Goal: Information Seeking & Learning: Learn about a topic

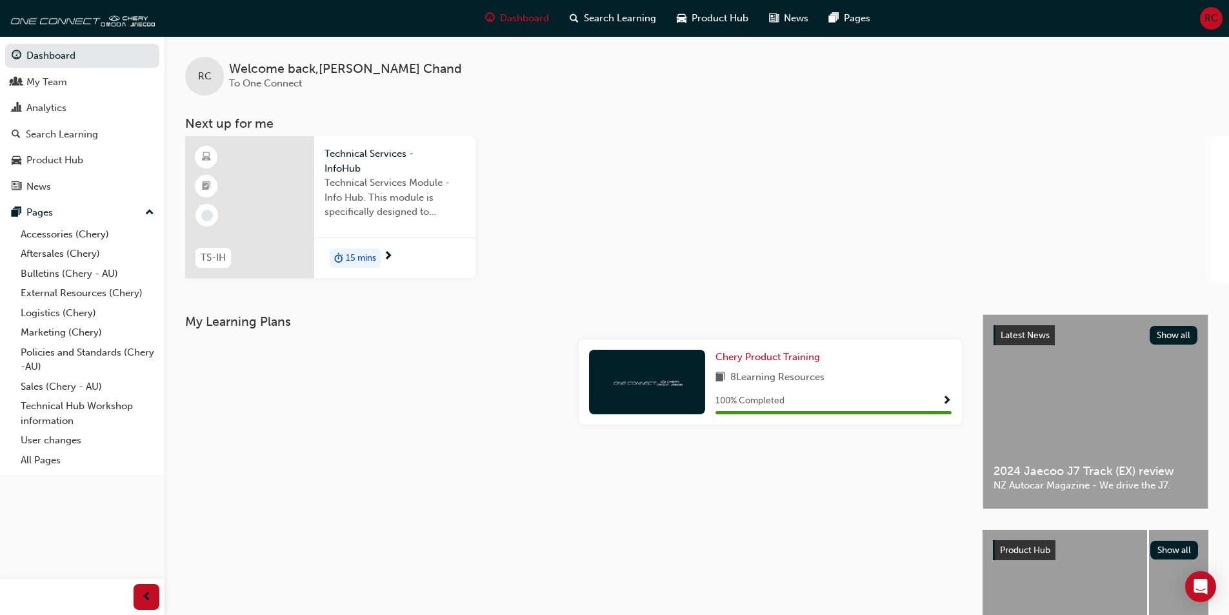
click at [257, 203] on div at bounding box center [249, 207] width 129 height 142
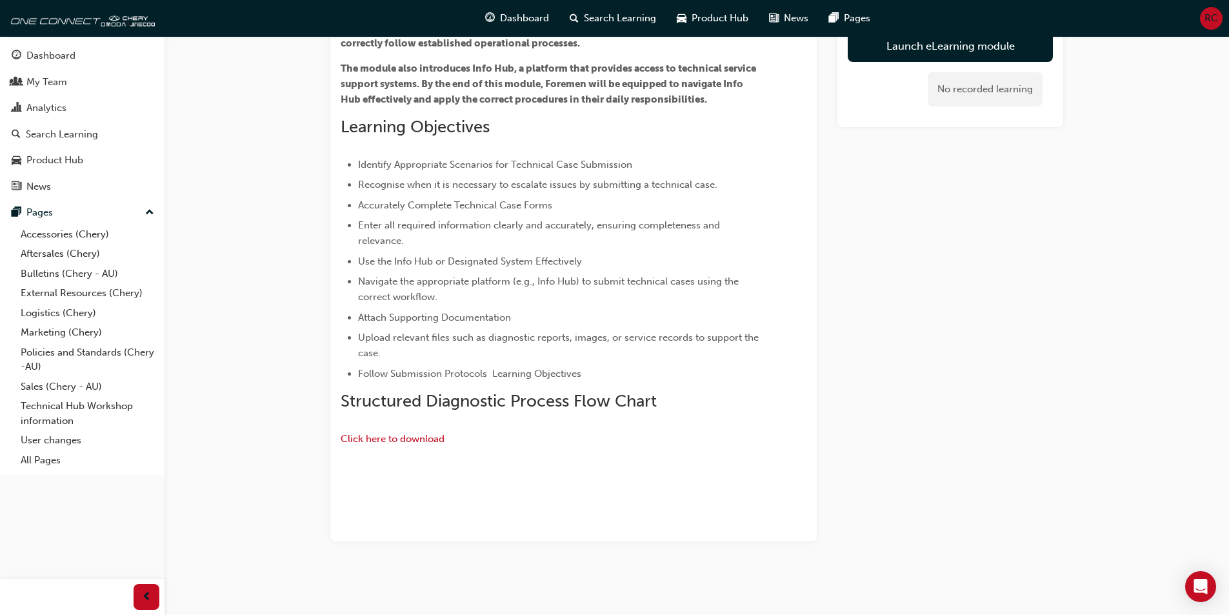
scroll to position [5, 0]
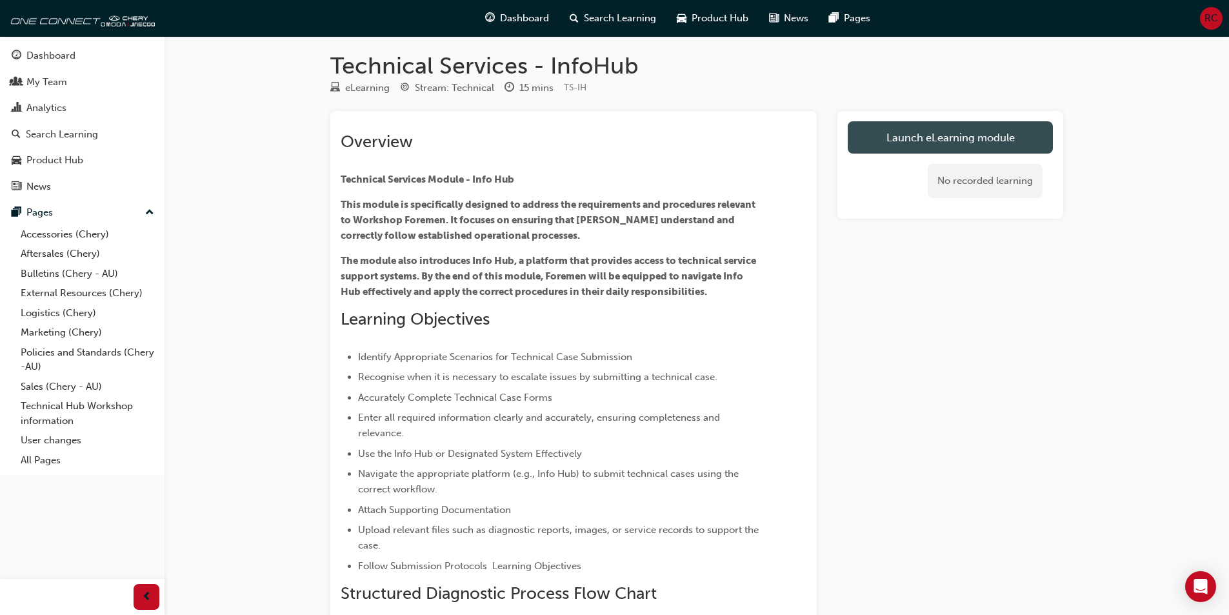
click at [956, 135] on link "Launch eLearning module" at bounding box center [950, 137] width 205 height 32
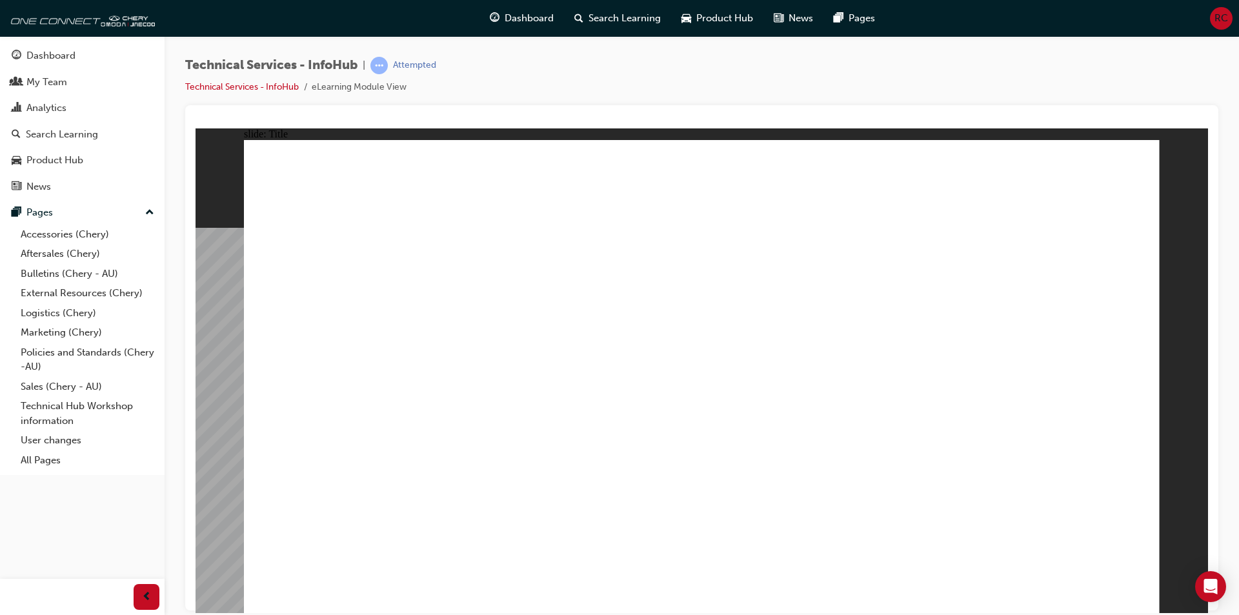
drag, startPoint x: 319, startPoint y: 428, endPoint x: 345, endPoint y: 409, distance: 31.9
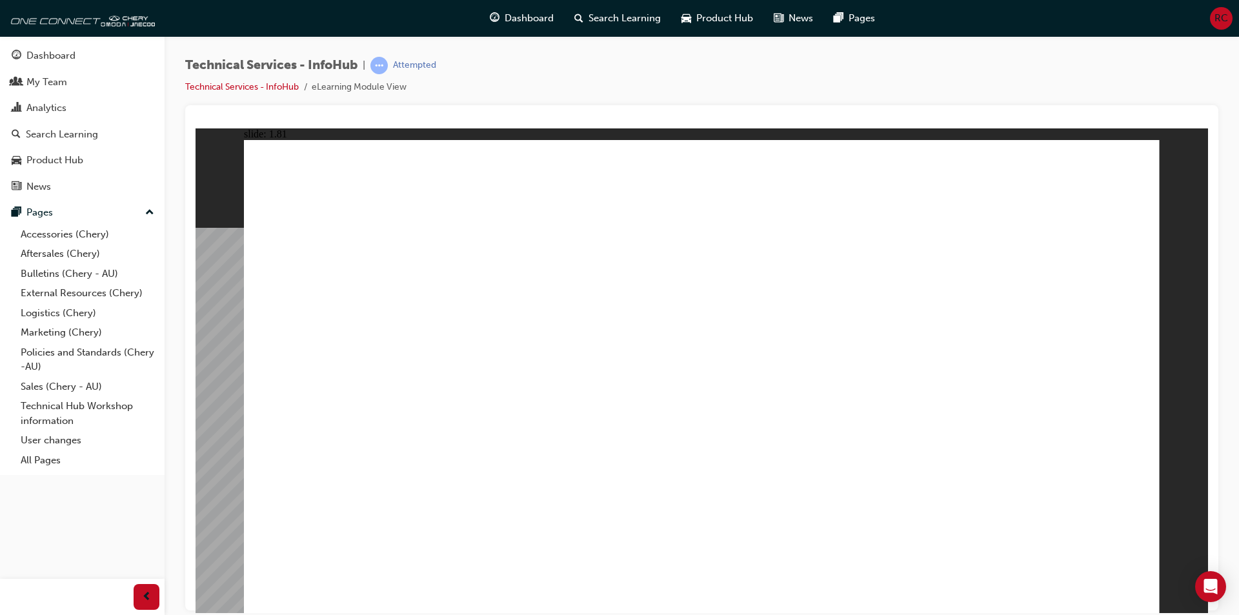
drag, startPoint x: 808, startPoint y: 421, endPoint x: 503, endPoint y: 453, distance: 306.2
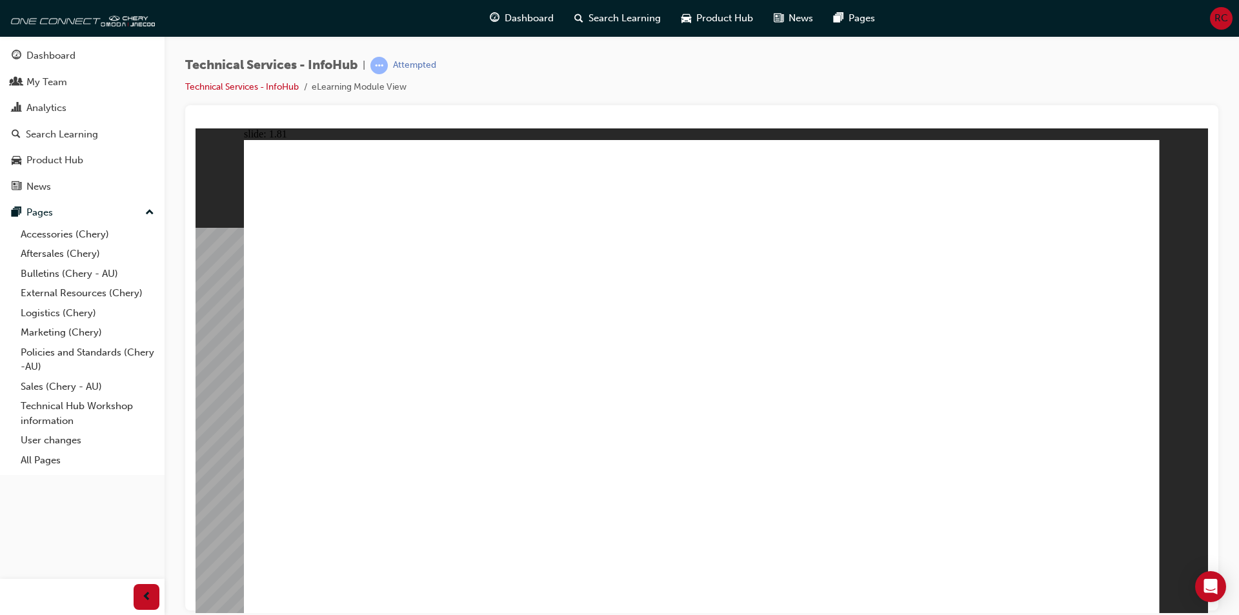
drag, startPoint x: 363, startPoint y: 227, endPoint x: 436, endPoint y: 235, distance: 74.0
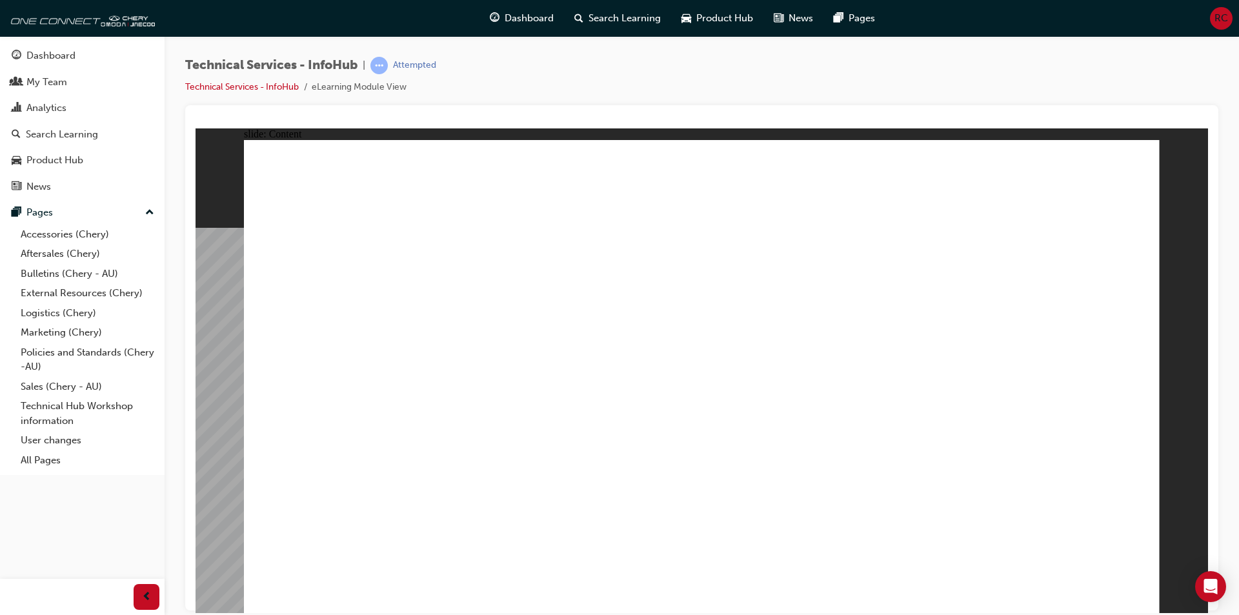
drag, startPoint x: 676, startPoint y: 222, endPoint x: 504, endPoint y: 201, distance: 172.9
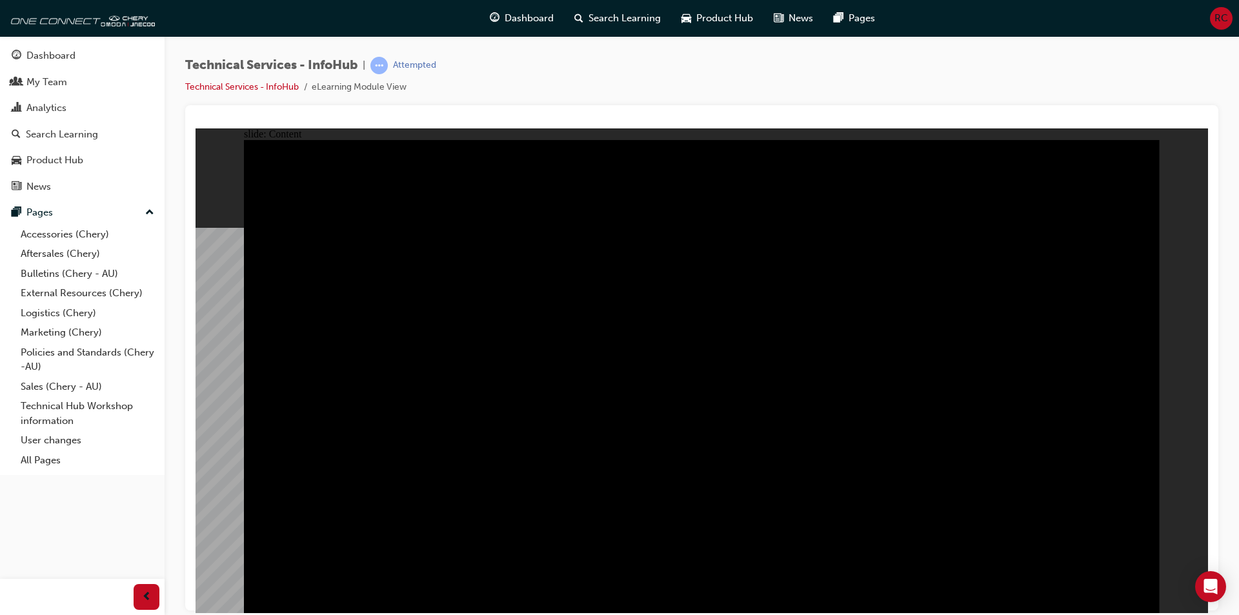
drag, startPoint x: 1130, startPoint y: 602, endPoint x: 1323, endPoint y: 741, distance: 237.6
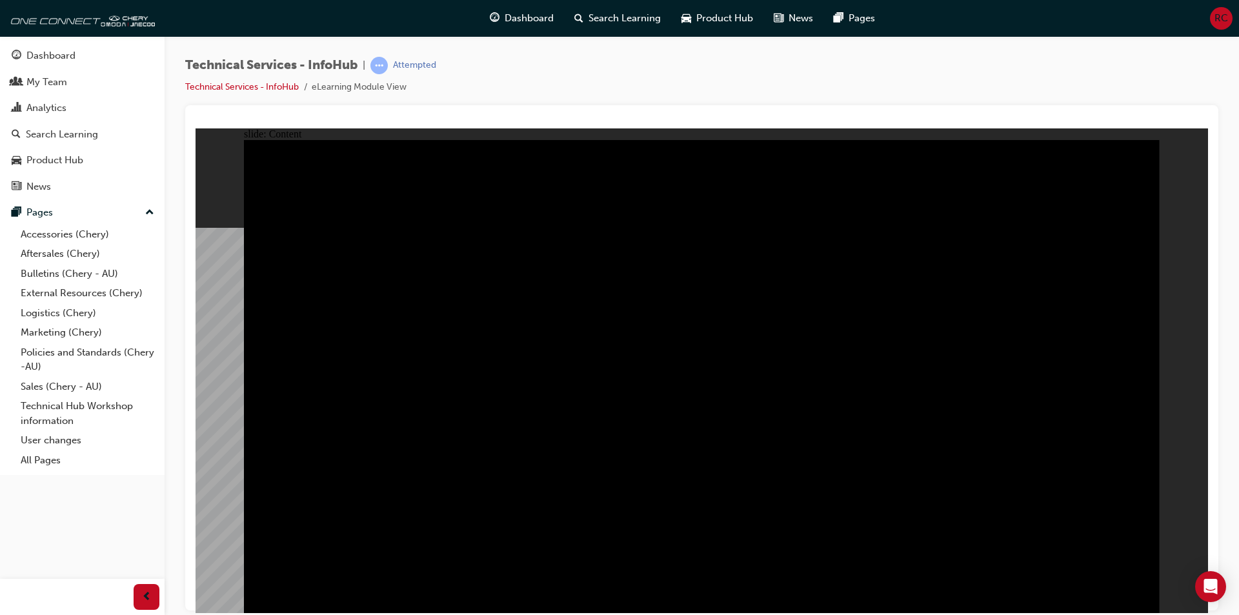
drag, startPoint x: 394, startPoint y: 325, endPoint x: 400, endPoint y: 316, distance: 11.6
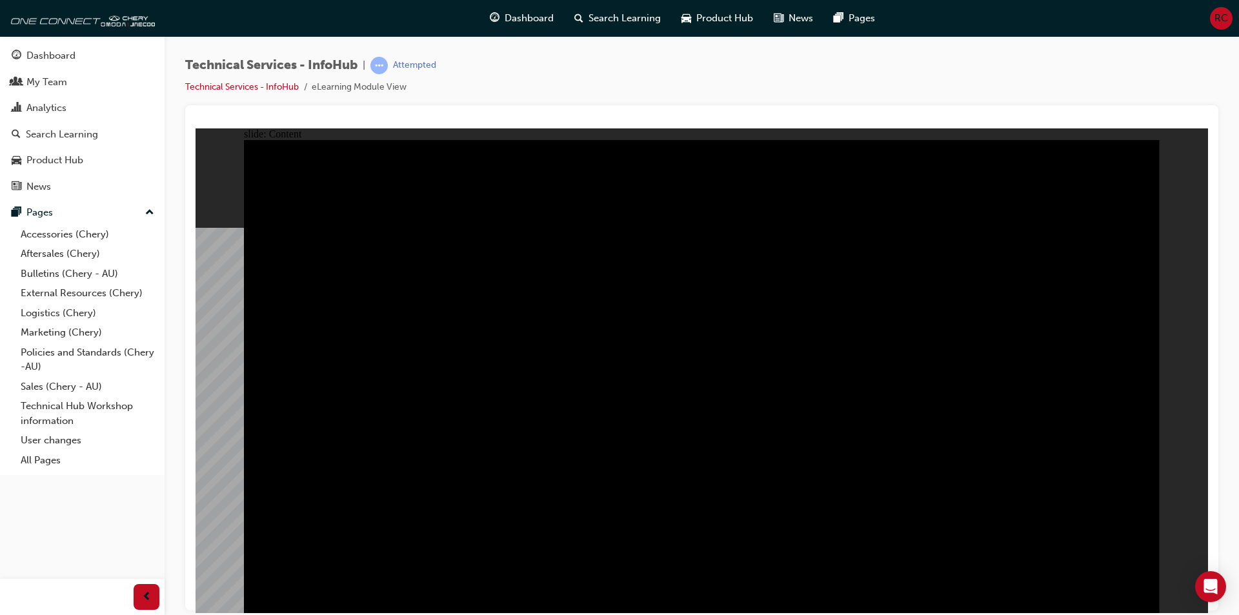
drag, startPoint x: 453, startPoint y: 354, endPoint x: 377, endPoint y: 286, distance: 101.0
drag, startPoint x: 377, startPoint y: 286, endPoint x: 388, endPoint y: 249, distance: 39.0
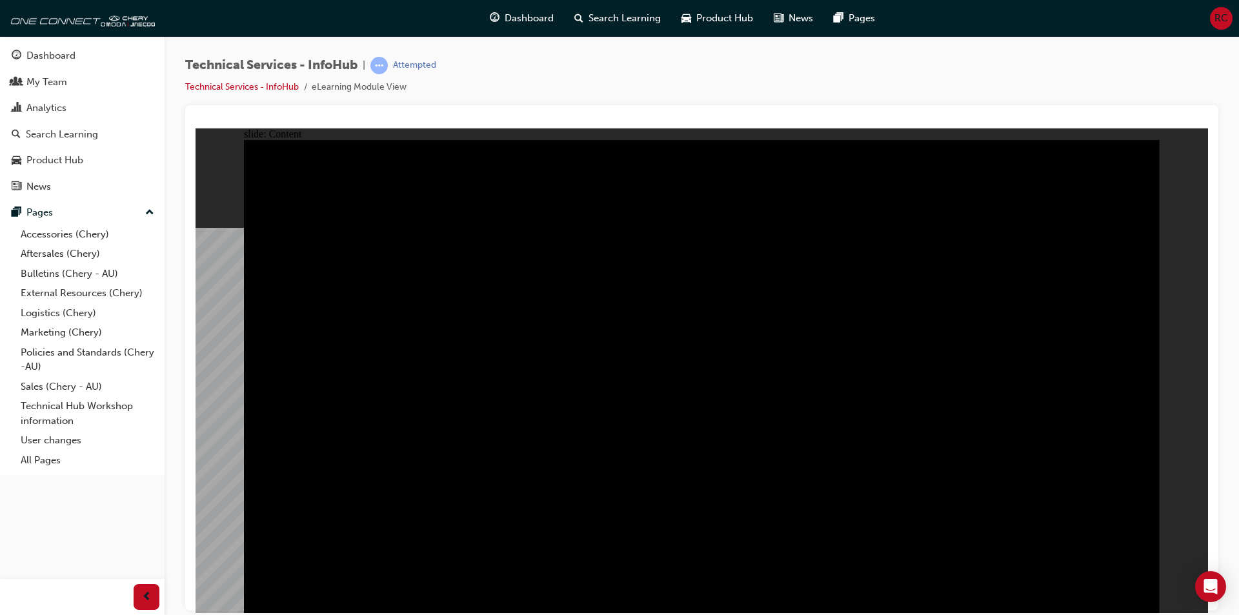
drag, startPoint x: 386, startPoint y: 217, endPoint x: 386, endPoint y: 201, distance: 15.5
drag, startPoint x: 389, startPoint y: 390, endPoint x: 402, endPoint y: 429, distance: 40.8
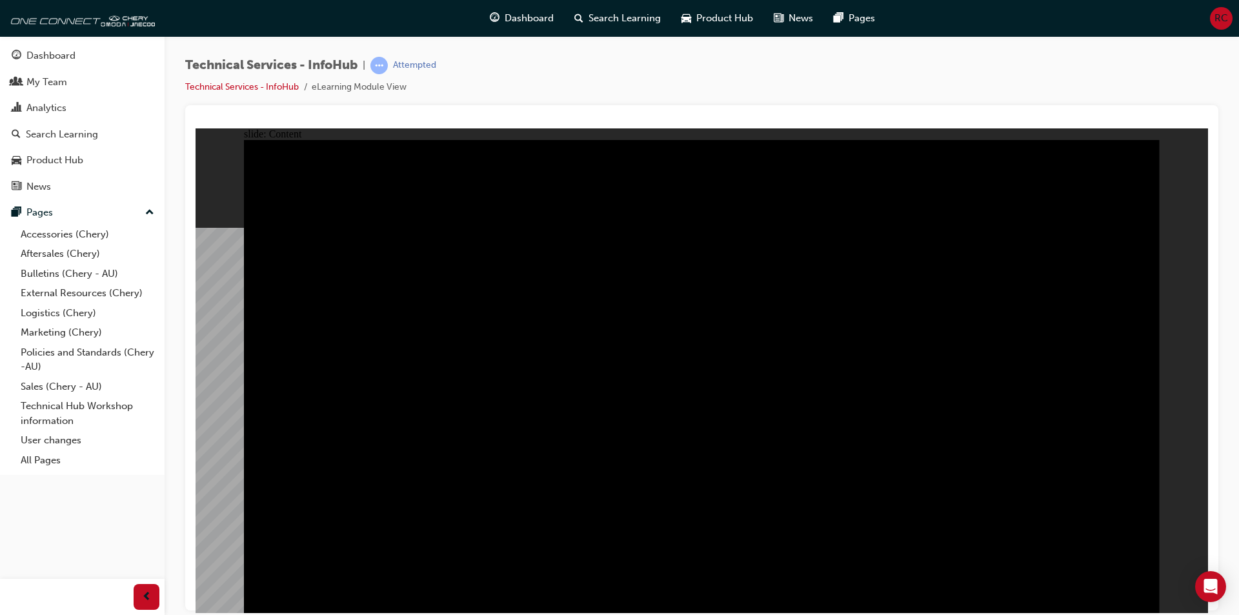
drag, startPoint x: 632, startPoint y: 197, endPoint x: 703, endPoint y: 214, distance: 72.9
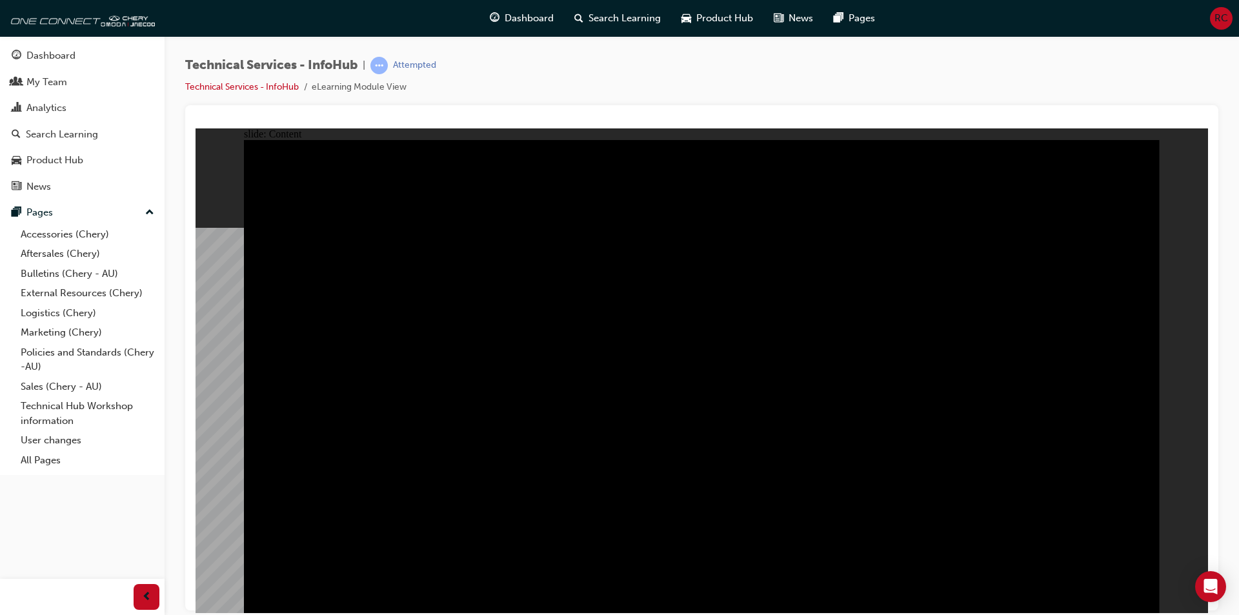
drag, startPoint x: 428, startPoint y: 512, endPoint x: 632, endPoint y: 473, distance: 208.3
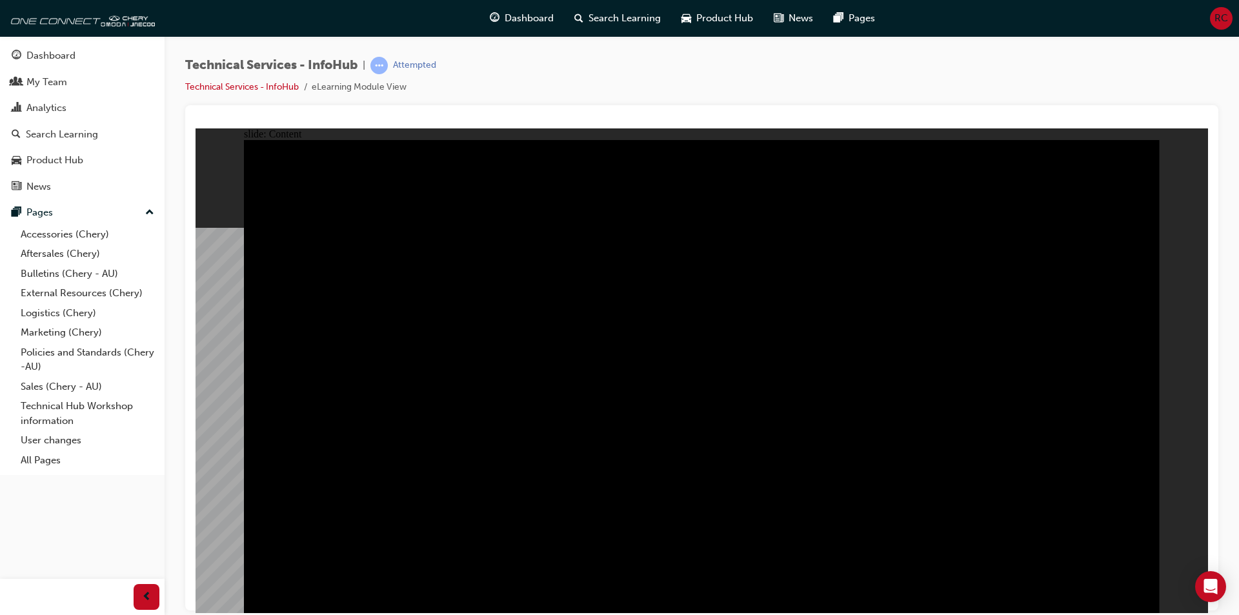
drag, startPoint x: 1085, startPoint y: 517, endPoint x: 1063, endPoint y: 522, distance: 23.0
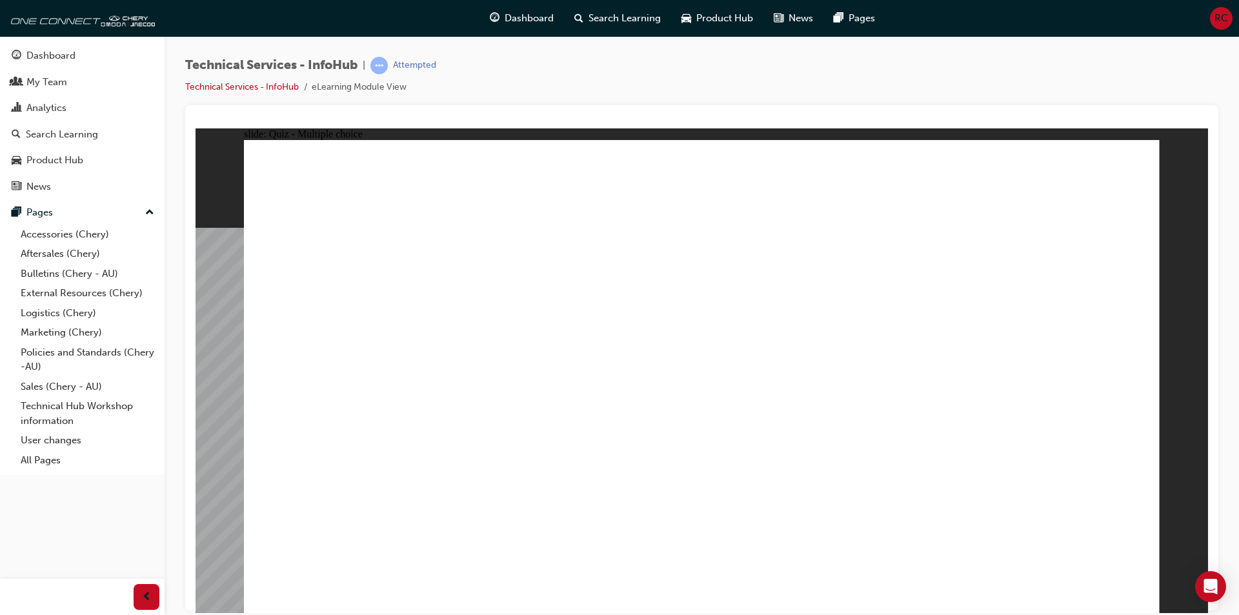
radio input "true"
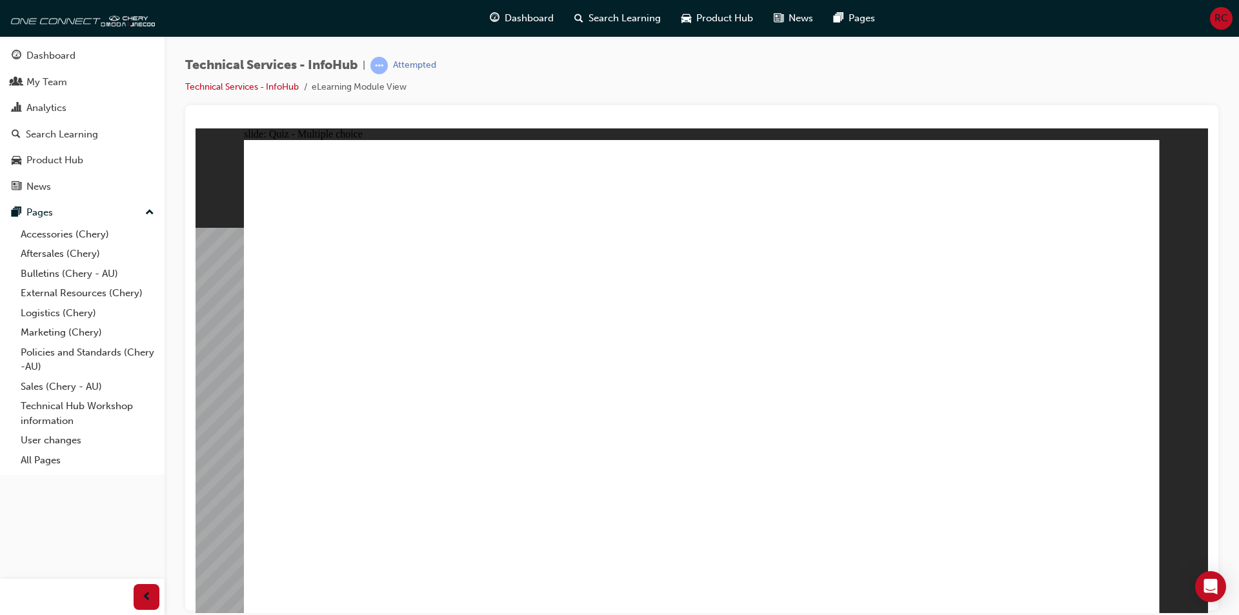
radio input "true"
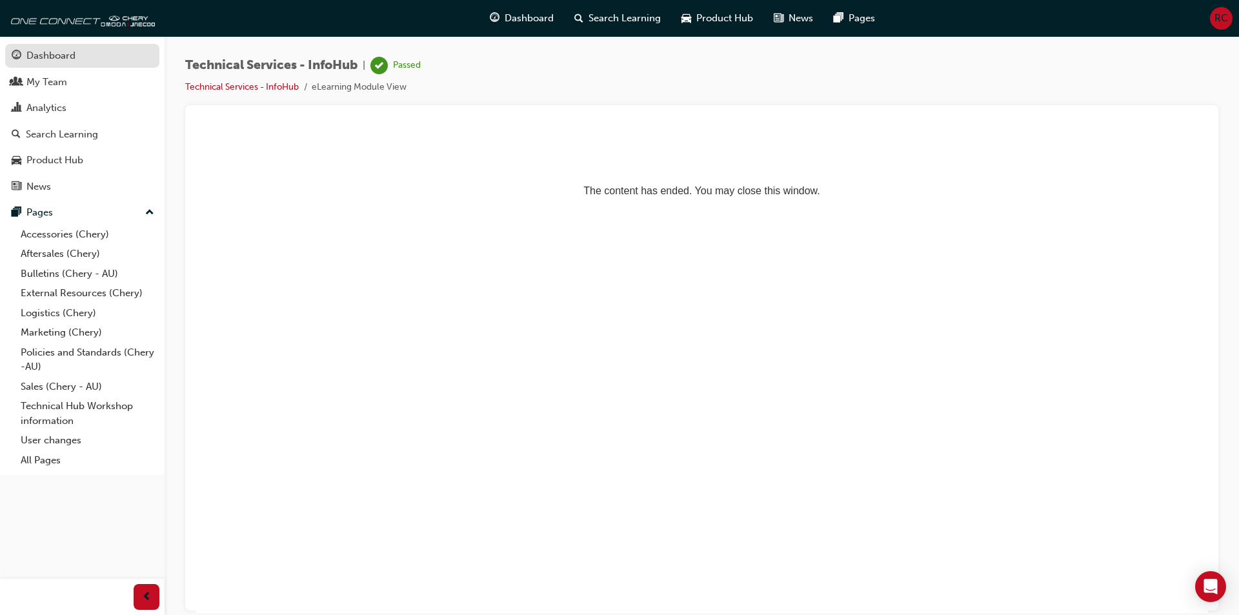
click at [47, 55] on div "Dashboard" at bounding box center [50, 55] width 49 height 15
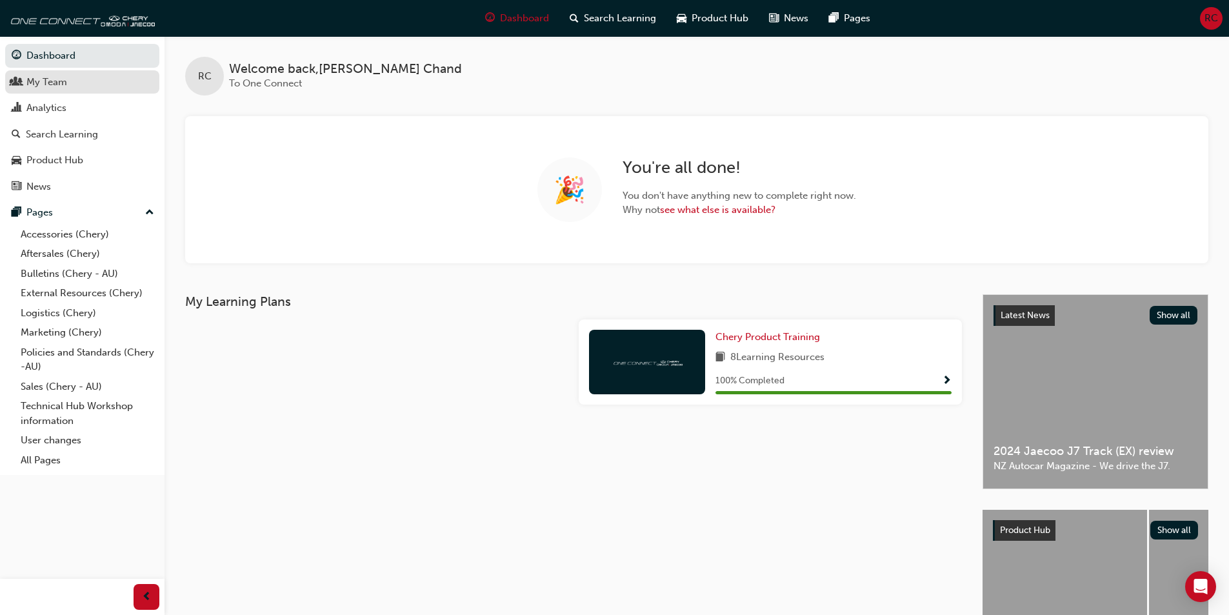
click at [60, 86] on div "My Team" at bounding box center [46, 82] width 41 height 15
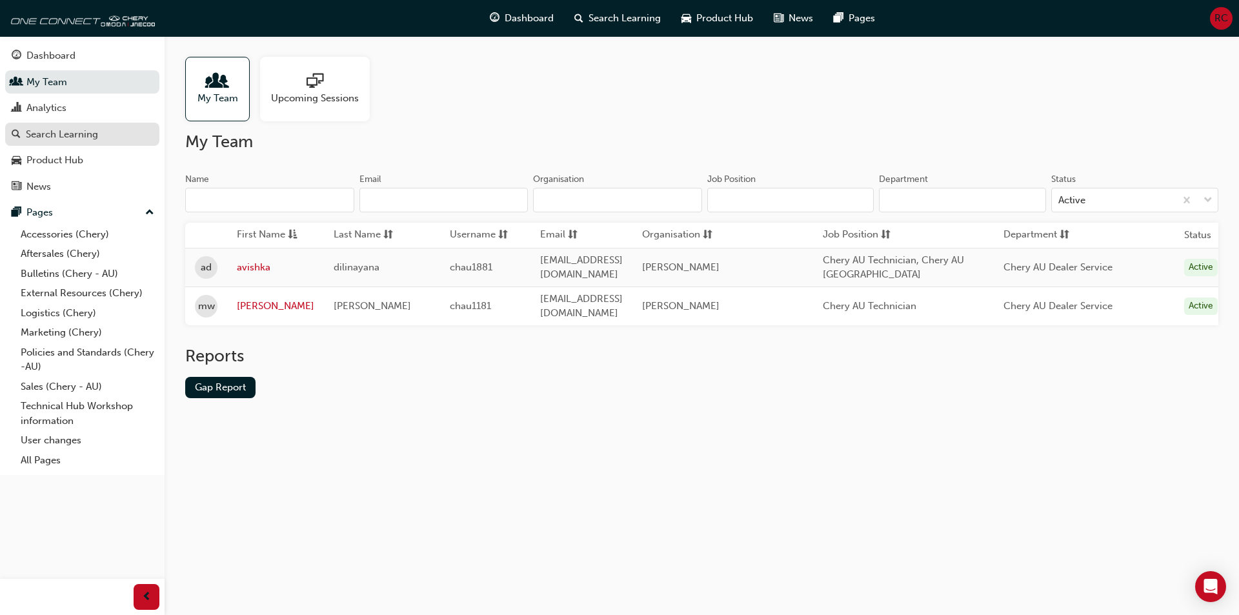
click at [61, 141] on div "Search Learning" at bounding box center [82, 134] width 141 height 16
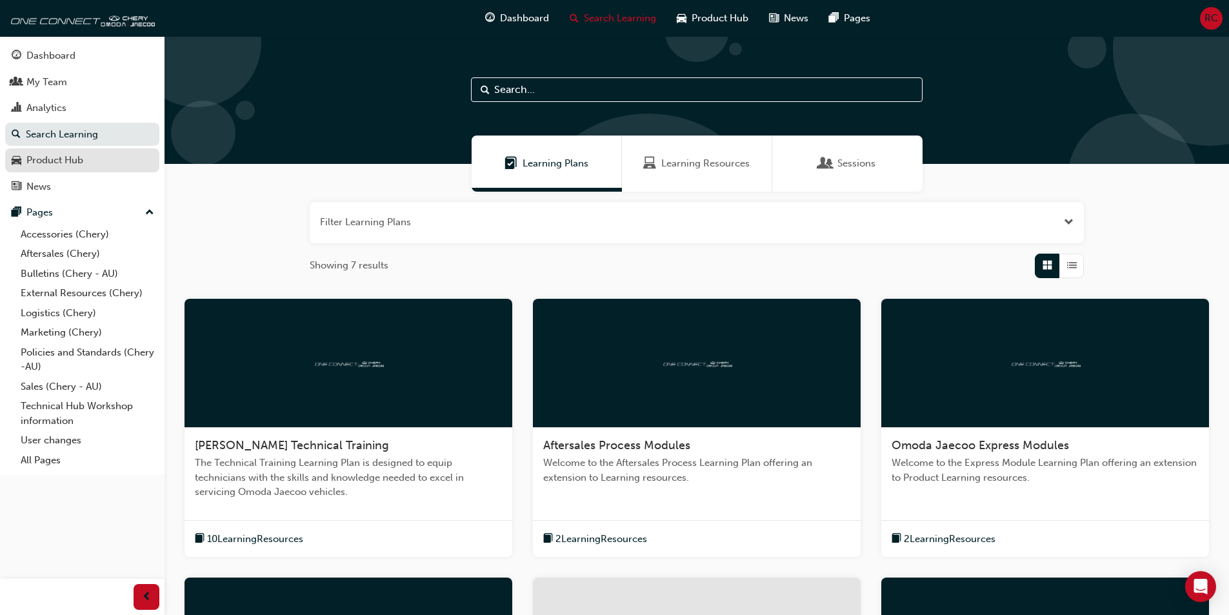
click at [73, 159] on div "Product Hub" at bounding box center [54, 160] width 57 height 15
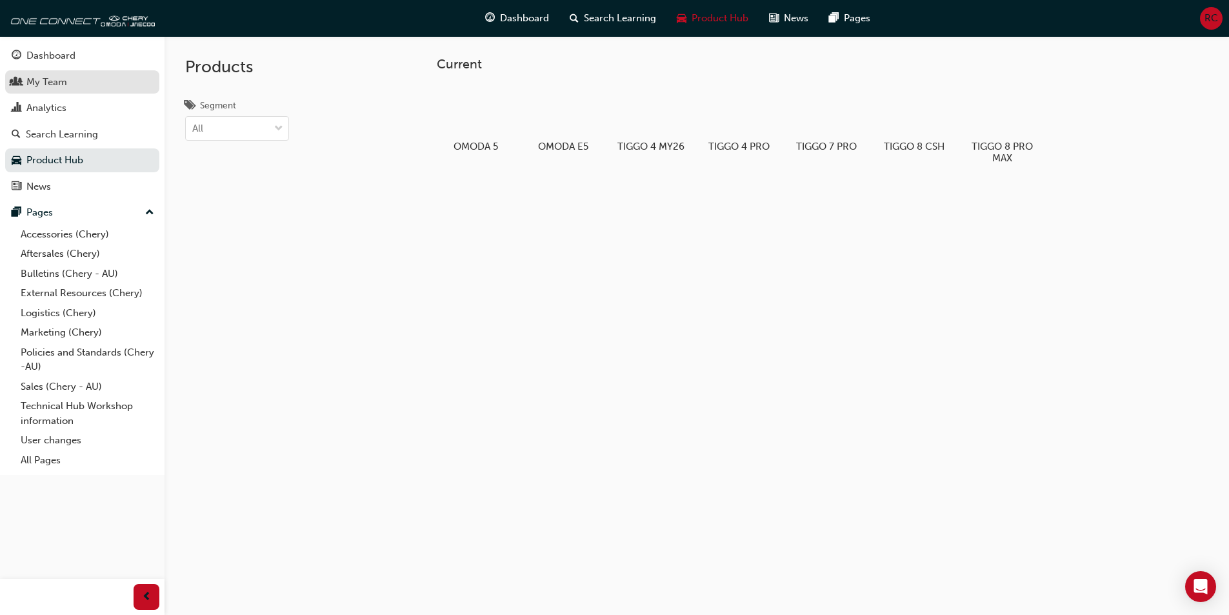
click at [51, 88] on div "My Team" at bounding box center [46, 82] width 41 height 15
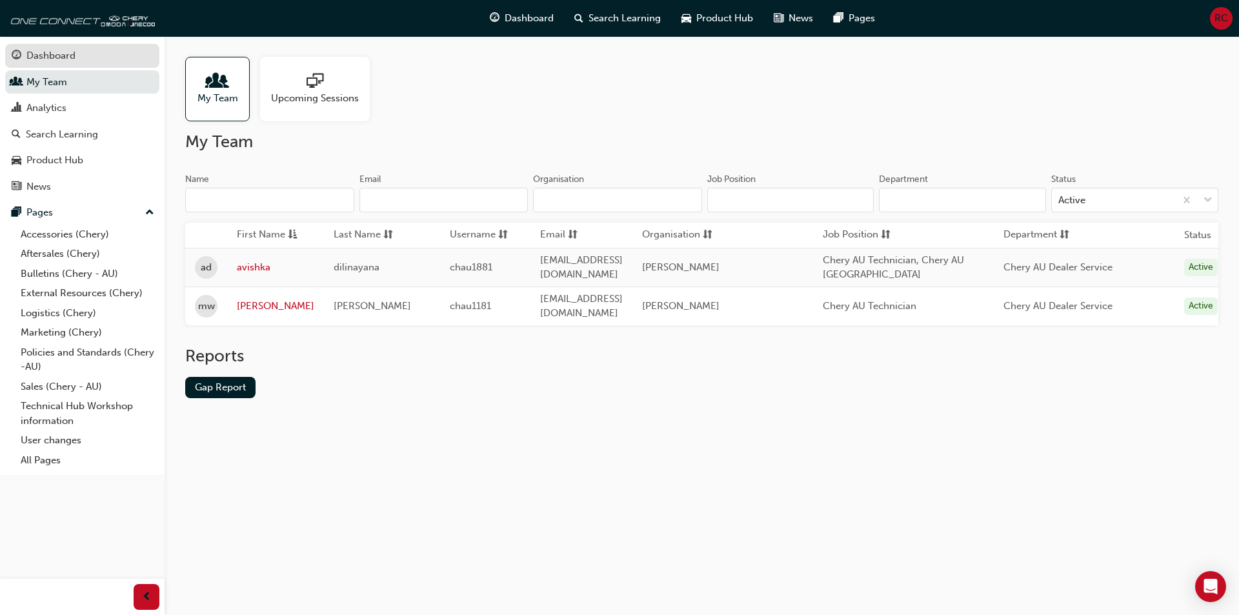
click at [52, 63] on div "Dashboard" at bounding box center [82, 56] width 141 height 16
